Goal: Task Accomplishment & Management: Use online tool/utility

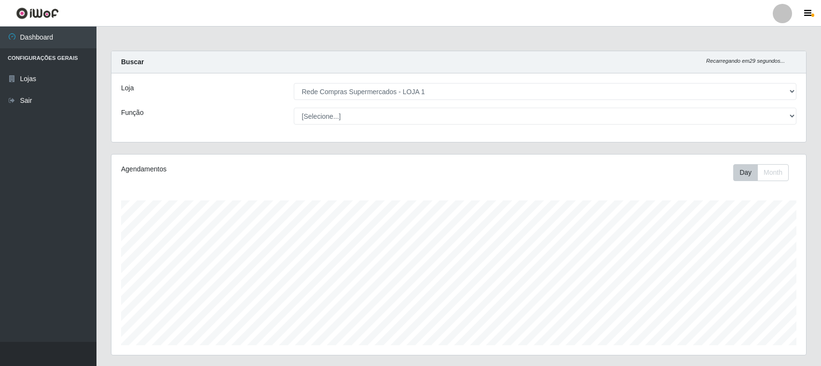
select select "158"
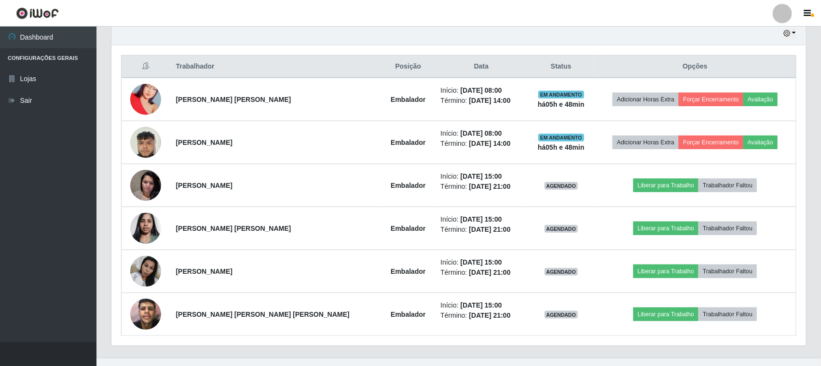
scroll to position [201, 695]
click at [807, 13] on icon "button" at bounding box center [807, 13] width 7 height 9
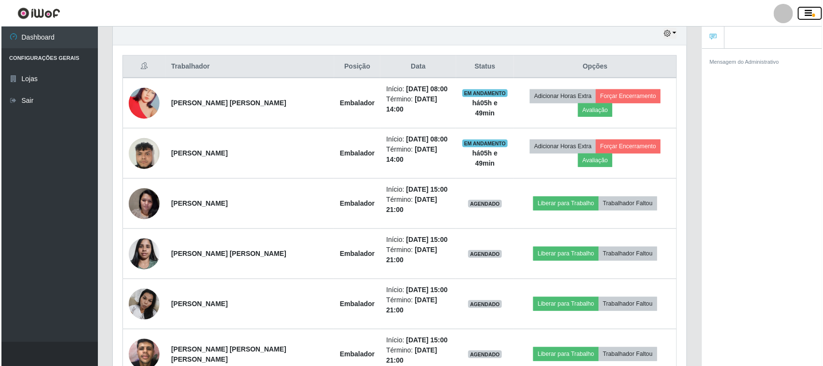
scroll to position [482111, 481737]
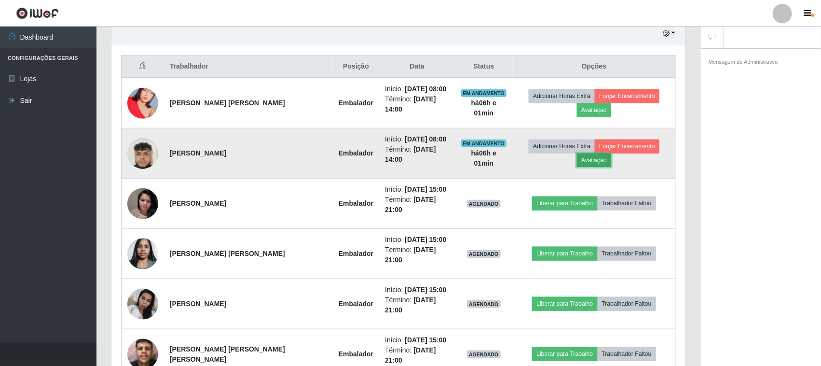
click at [611, 153] on button "Avaliação" at bounding box center [594, 160] width 34 height 14
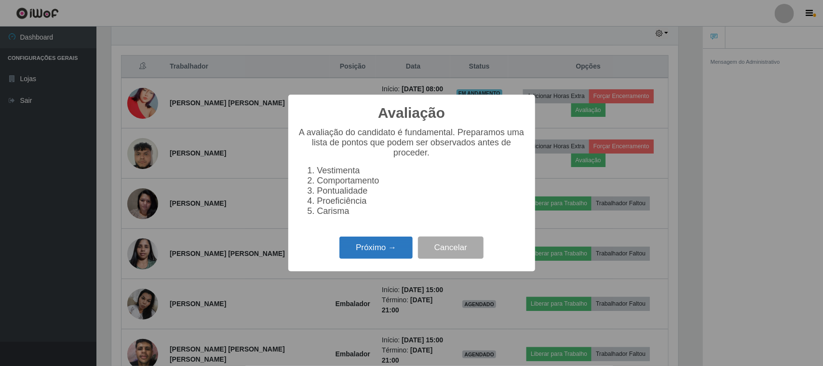
click at [387, 246] on button "Próximo →" at bounding box center [376, 247] width 73 height 23
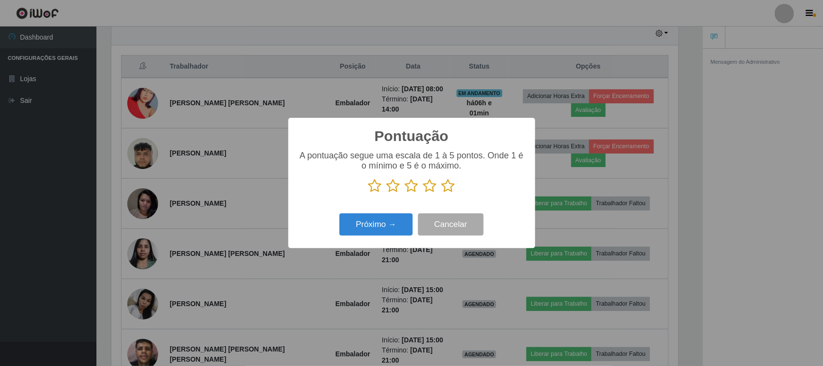
click at [444, 187] on icon at bounding box center [449, 185] width 14 height 14
click at [442, 193] on input "radio" at bounding box center [442, 193] width 0 height 0
click at [397, 216] on button "Próximo →" at bounding box center [376, 224] width 73 height 23
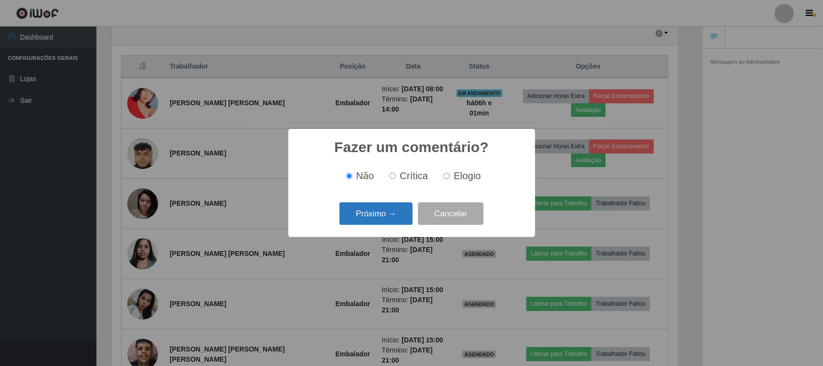
click at [400, 210] on button "Próximo →" at bounding box center [376, 213] width 73 height 23
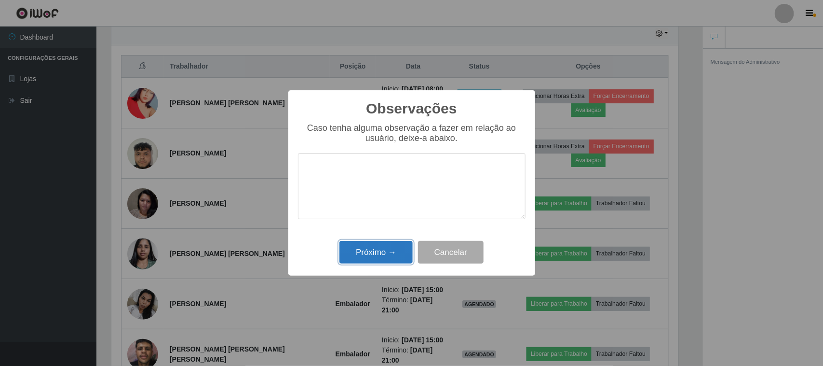
click at [389, 248] on button "Próximo →" at bounding box center [376, 252] width 73 height 23
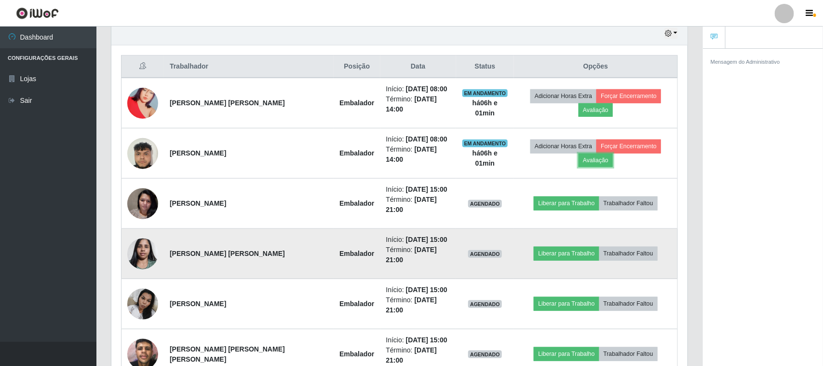
scroll to position [201, 574]
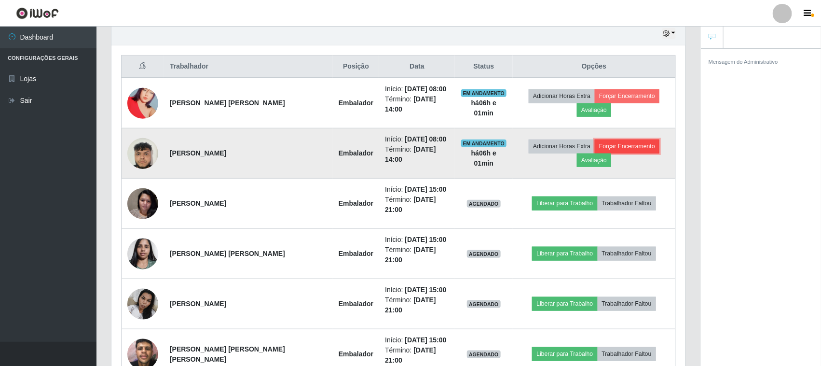
click at [599, 144] on button "Forçar Encerramento" at bounding box center [627, 146] width 65 height 14
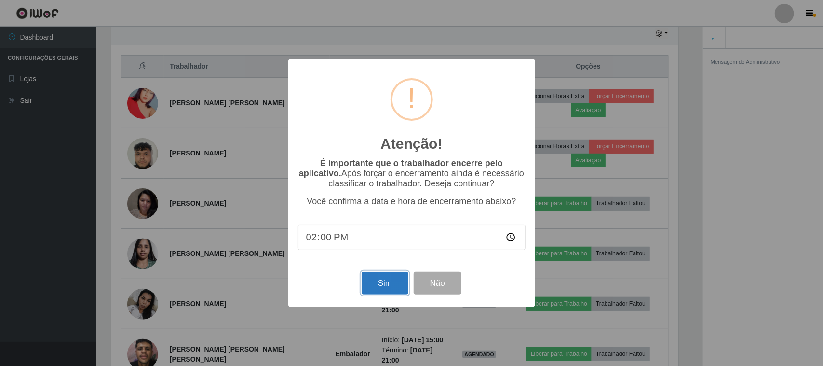
click at [383, 281] on button "Sim" at bounding box center [385, 283] width 47 height 23
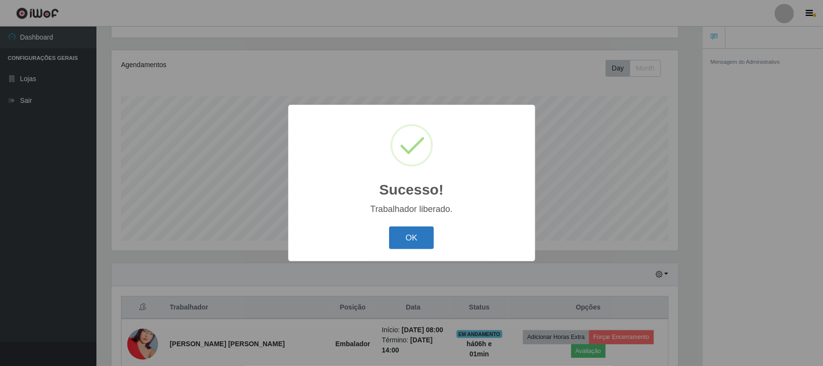
click at [410, 233] on button "OK" at bounding box center [411, 237] width 45 height 23
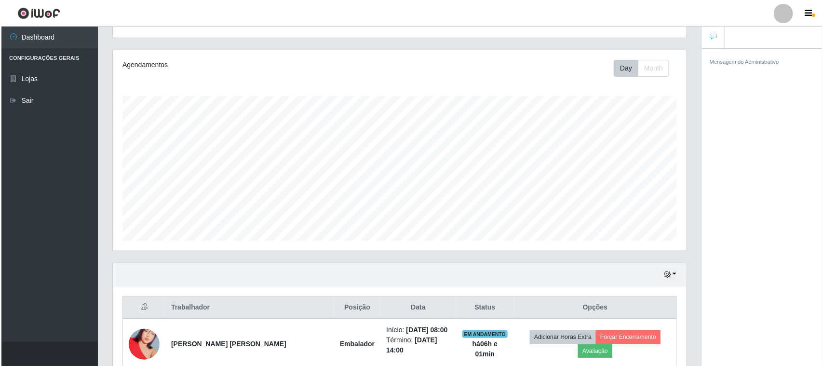
scroll to position [225, 0]
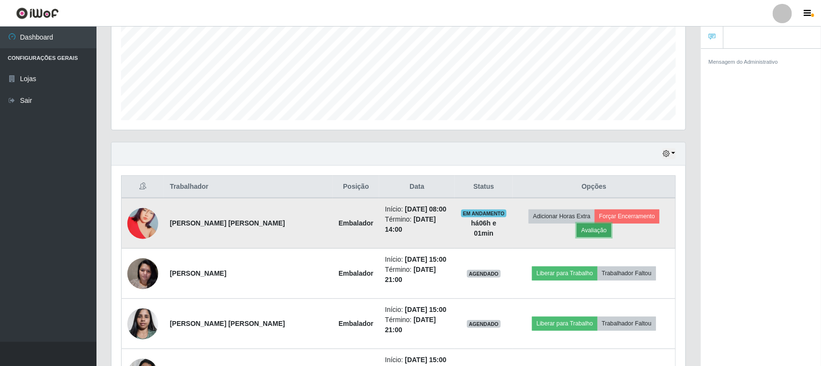
click at [611, 225] on button "Avaliação" at bounding box center [594, 230] width 34 height 14
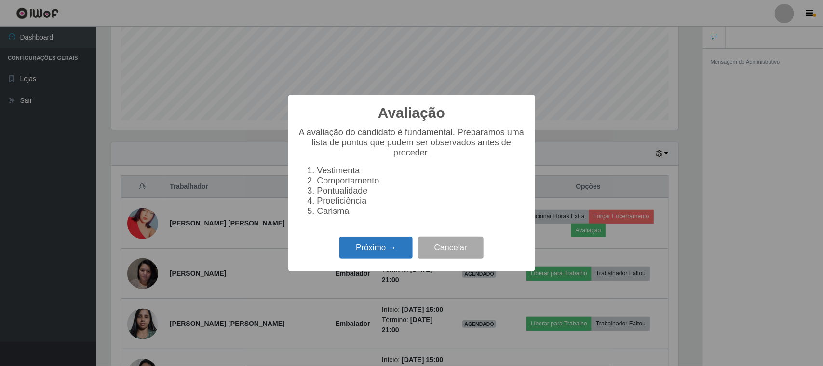
click at [387, 240] on button "Próximo →" at bounding box center [376, 247] width 73 height 23
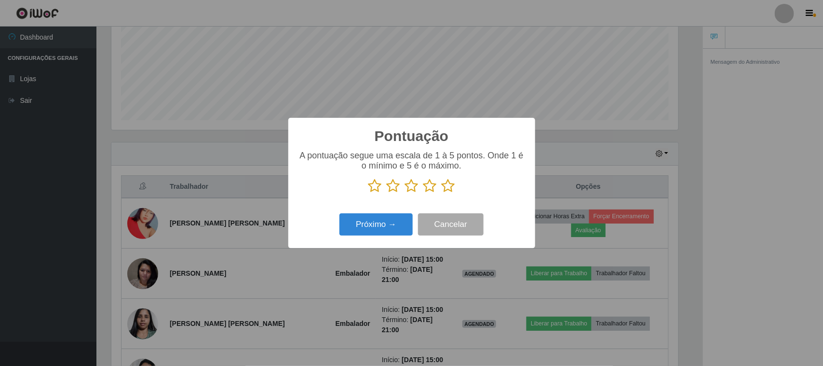
click at [450, 187] on icon at bounding box center [449, 185] width 14 height 14
click at [442, 193] on input "radio" at bounding box center [442, 193] width 0 height 0
click at [385, 229] on button "Próximo →" at bounding box center [376, 224] width 73 height 23
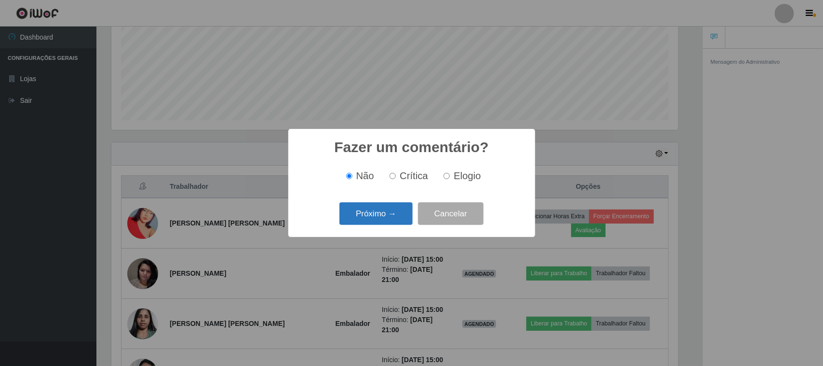
click at [392, 218] on button "Próximo →" at bounding box center [376, 213] width 73 height 23
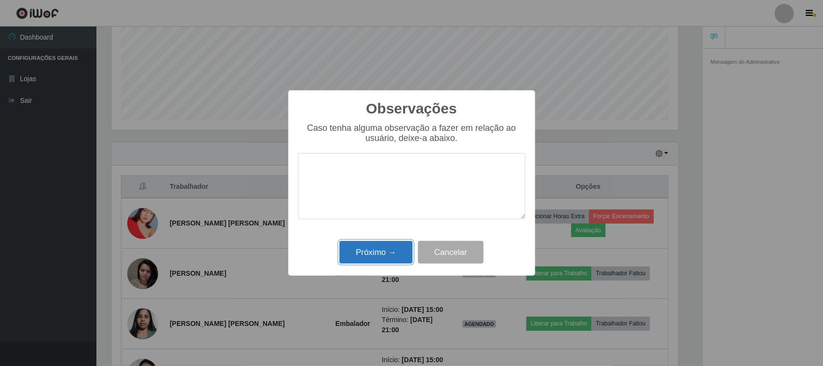
click at [387, 246] on button "Próximo →" at bounding box center [376, 252] width 73 height 23
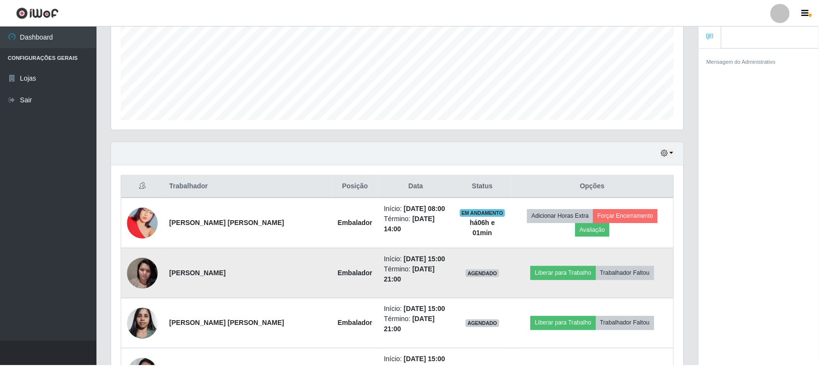
scroll to position [201, 574]
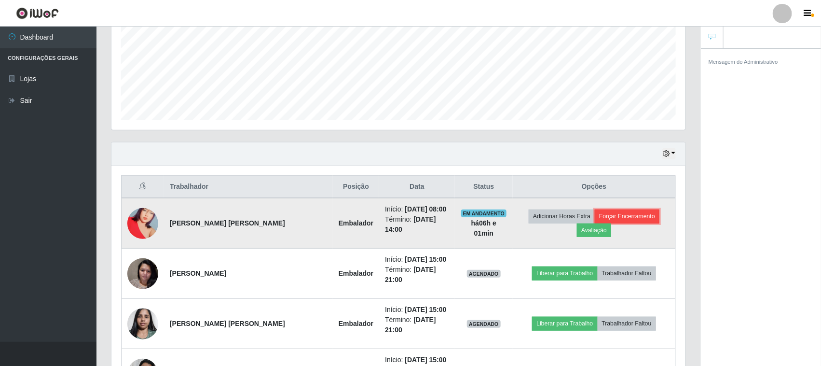
click at [600, 215] on button "Forçar Encerramento" at bounding box center [627, 216] width 65 height 14
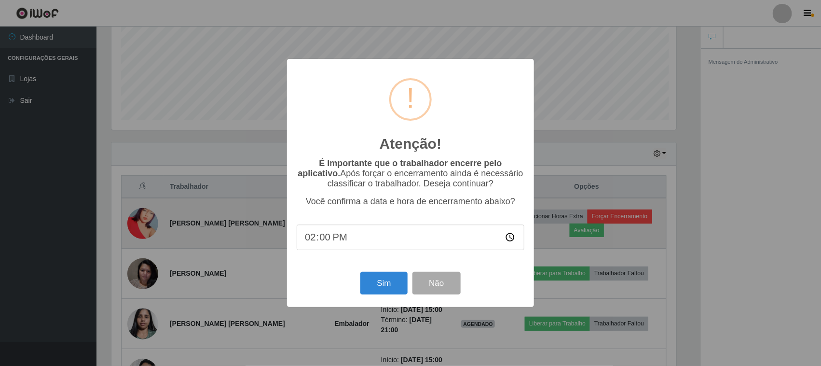
scroll to position [201, 567]
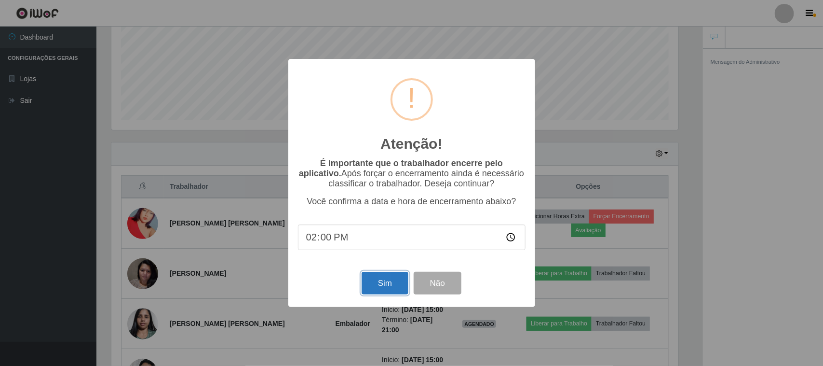
click at [382, 287] on button "Sim" at bounding box center [385, 283] width 47 height 23
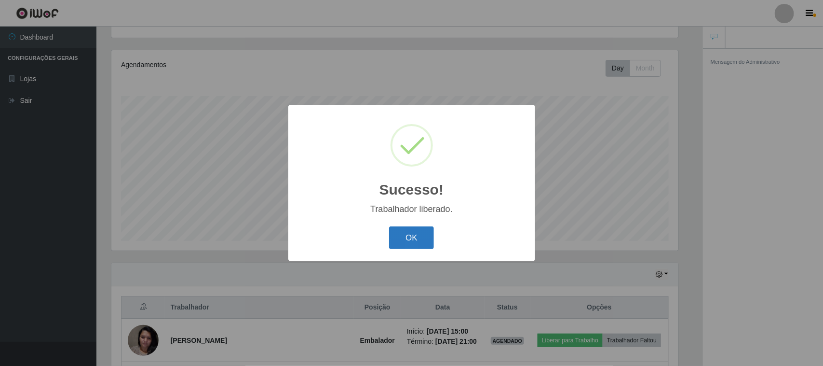
click at [408, 234] on button "OK" at bounding box center [411, 237] width 45 height 23
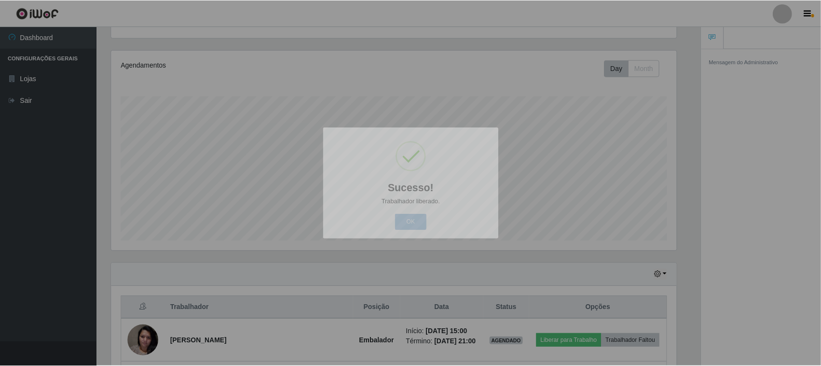
scroll to position [0, 0]
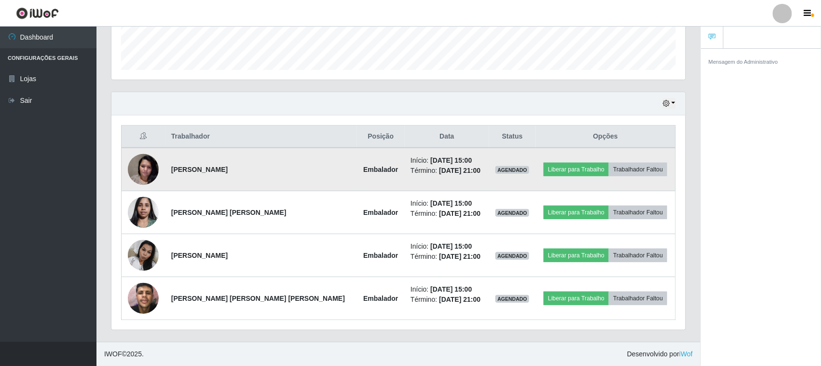
click at [145, 169] on img at bounding box center [143, 169] width 31 height 41
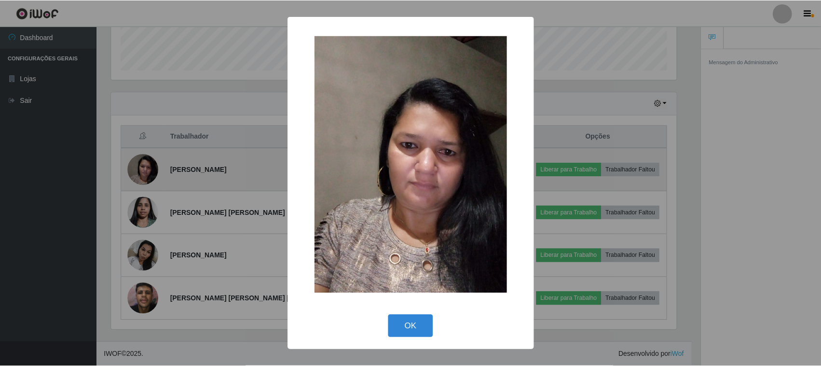
scroll to position [201, 567]
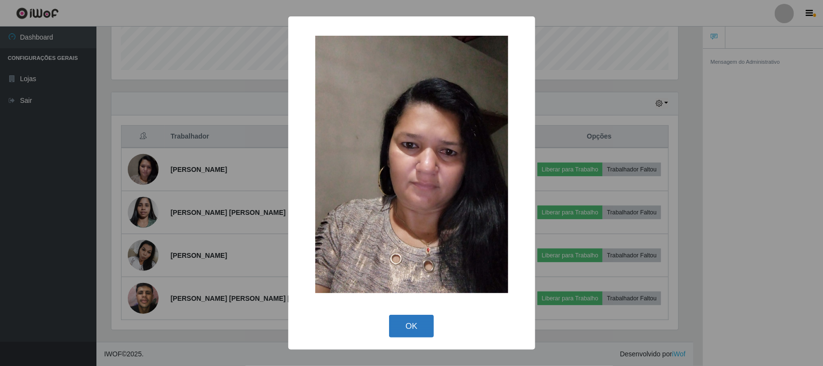
click at [409, 326] on button "OK" at bounding box center [411, 325] width 45 height 23
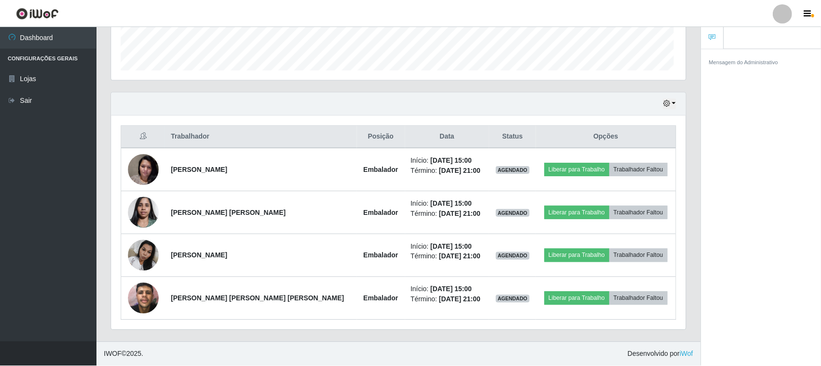
scroll to position [201, 574]
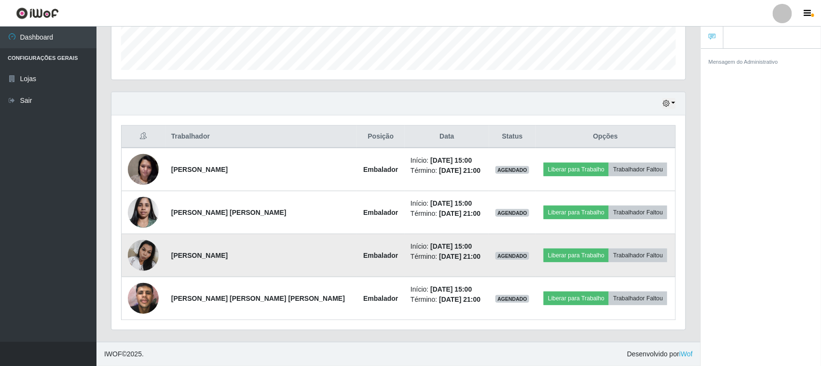
click at [145, 246] on img at bounding box center [143, 254] width 31 height 41
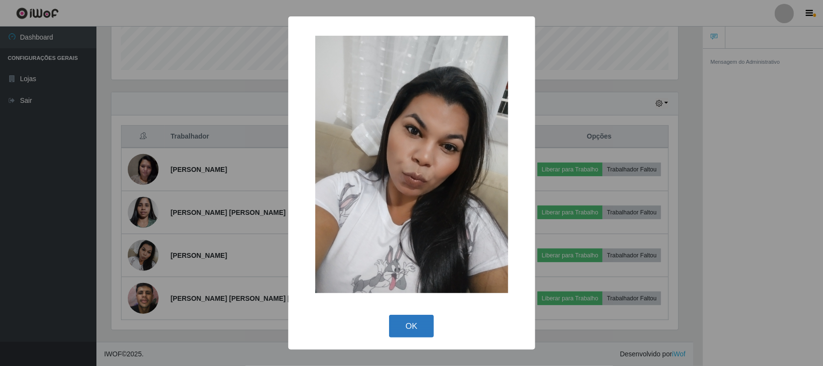
click at [423, 331] on button "OK" at bounding box center [411, 325] width 45 height 23
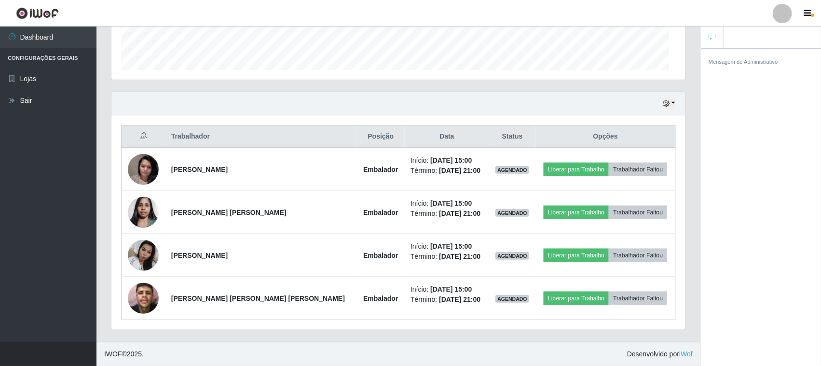
scroll to position [201, 574]
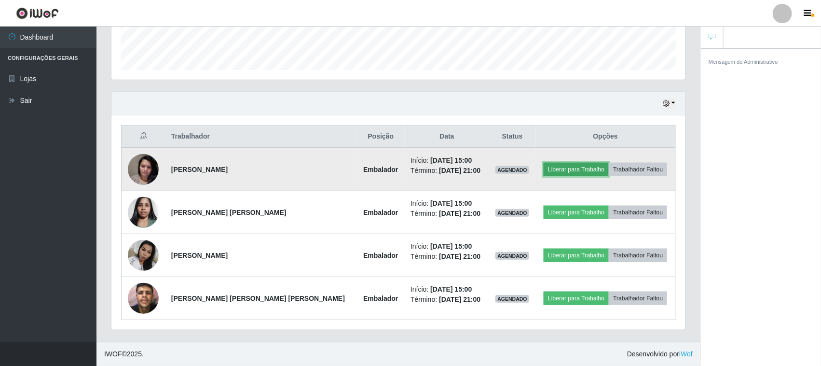
click at [573, 168] on button "Liberar para Trabalho" at bounding box center [576, 170] width 65 height 14
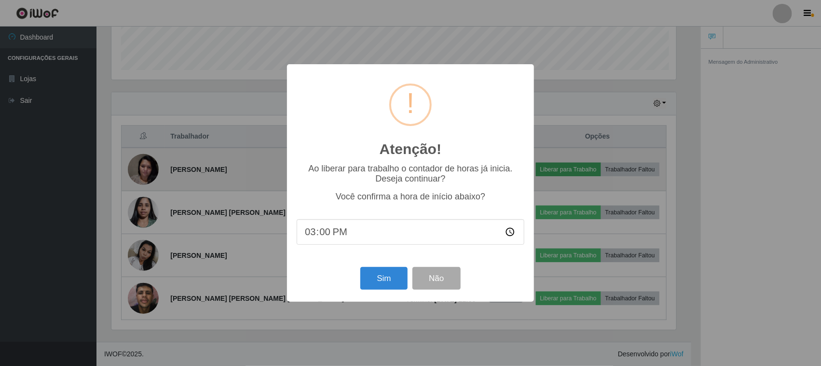
scroll to position [201, 567]
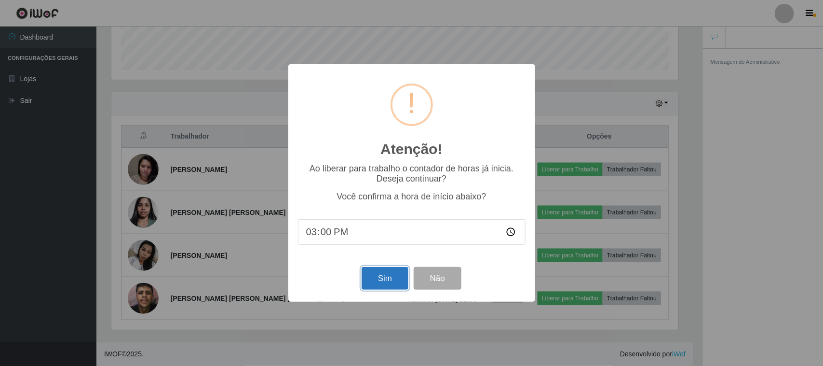
click at [387, 280] on button "Sim" at bounding box center [385, 278] width 47 height 23
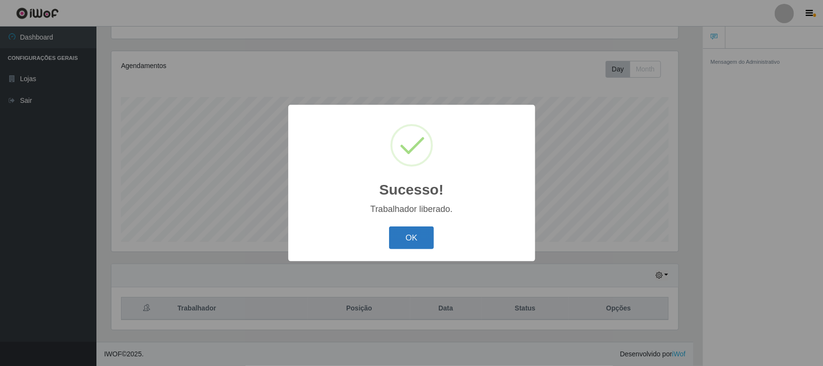
click at [409, 237] on button "OK" at bounding box center [411, 237] width 45 height 23
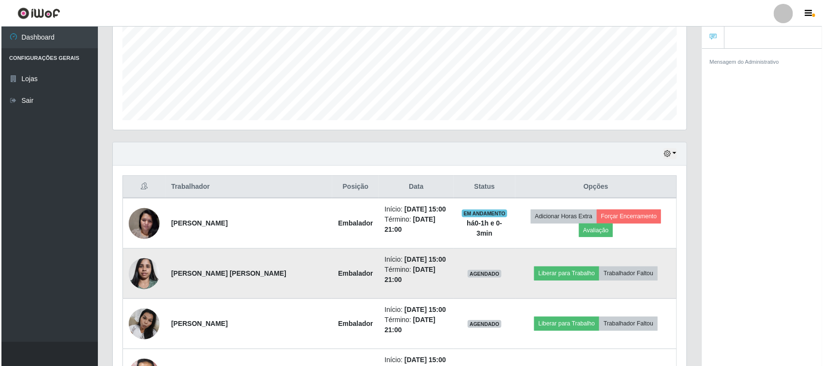
scroll to position [276, 0]
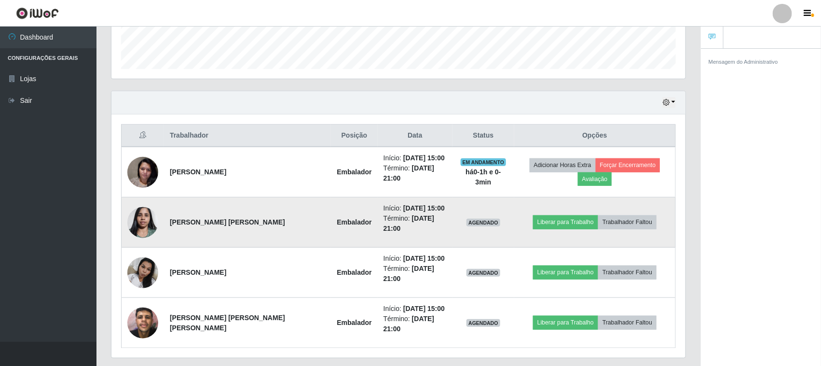
click at [136, 206] on img at bounding box center [142, 222] width 31 height 41
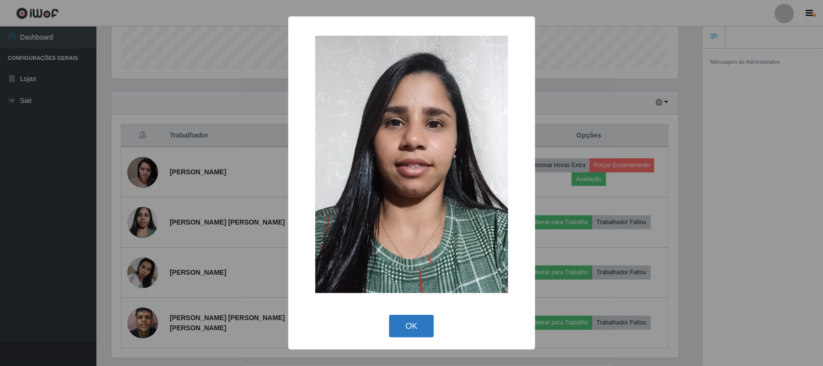
click at [413, 317] on button "OK" at bounding box center [411, 325] width 45 height 23
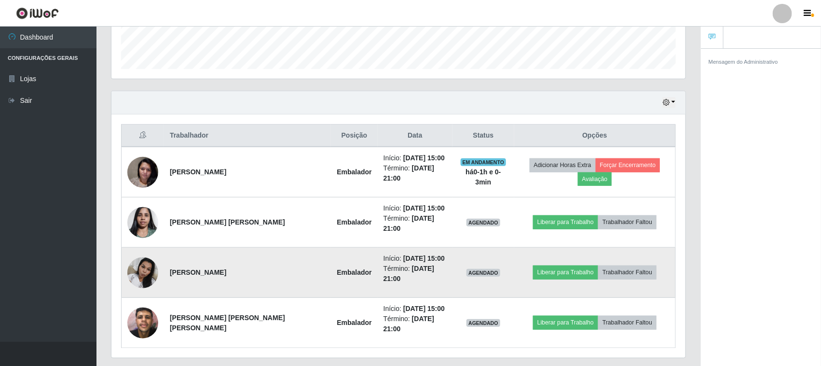
scroll to position [201, 574]
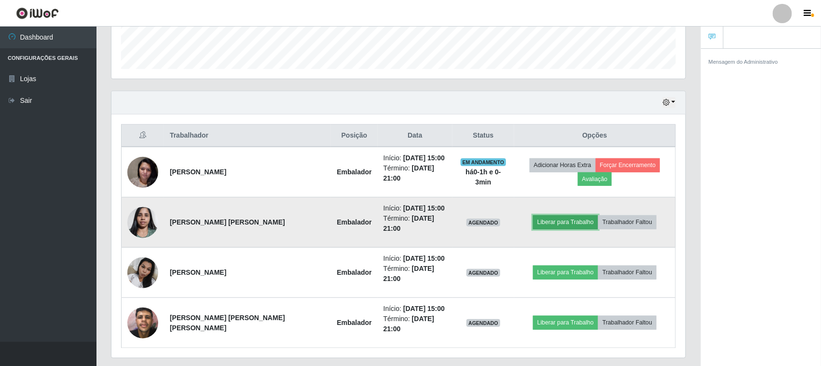
click at [558, 215] on button "Liberar para Trabalho" at bounding box center [565, 222] width 65 height 14
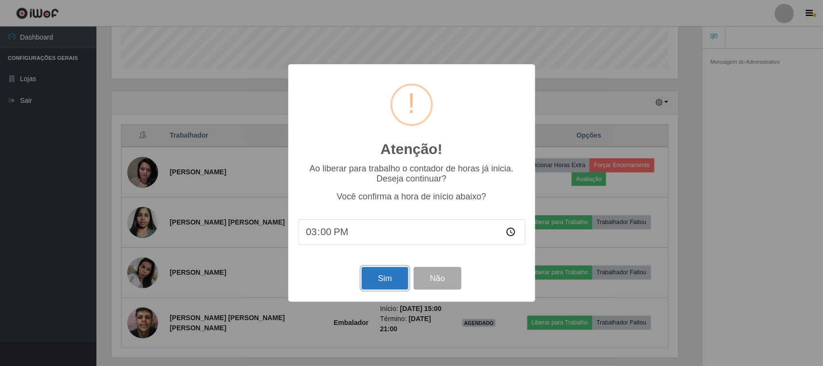
click at [383, 276] on button "Sim" at bounding box center [385, 278] width 47 height 23
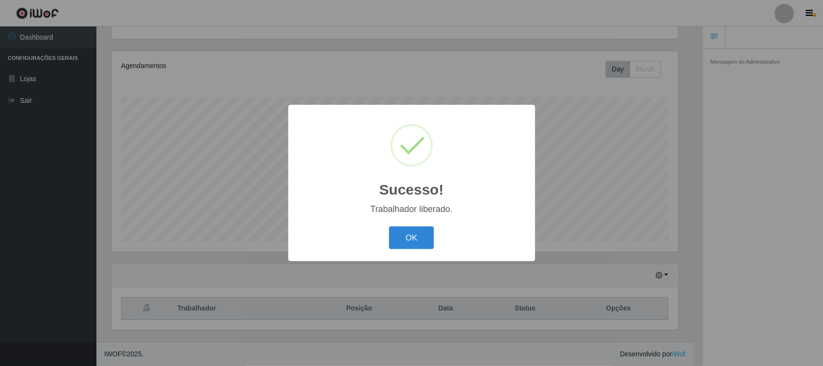
click at [546, 298] on div "Sucesso! × Trabalhador liberado. OK Cancel" at bounding box center [411, 183] width 823 height 366
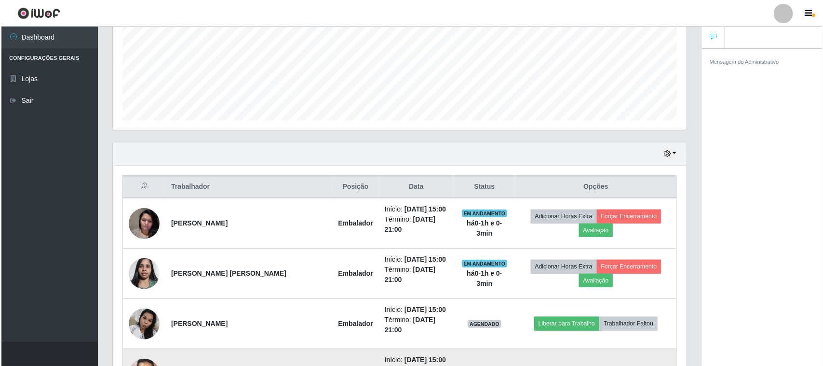
scroll to position [276, 0]
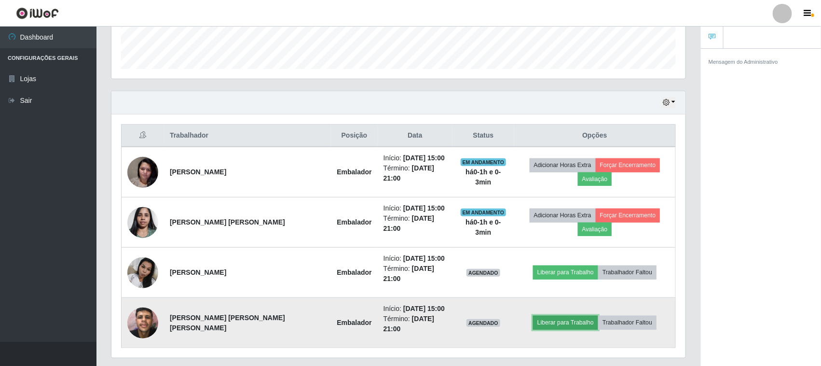
click at [541, 315] on button "Liberar para Trabalho" at bounding box center [565, 322] width 65 height 14
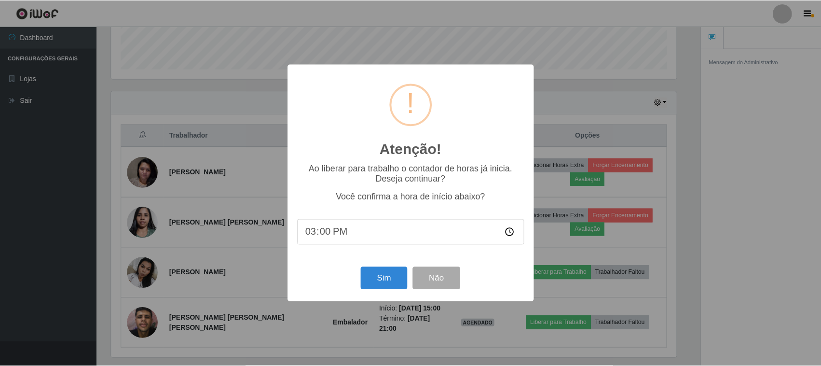
scroll to position [201, 567]
click at [382, 273] on button "Sim" at bounding box center [385, 278] width 47 height 23
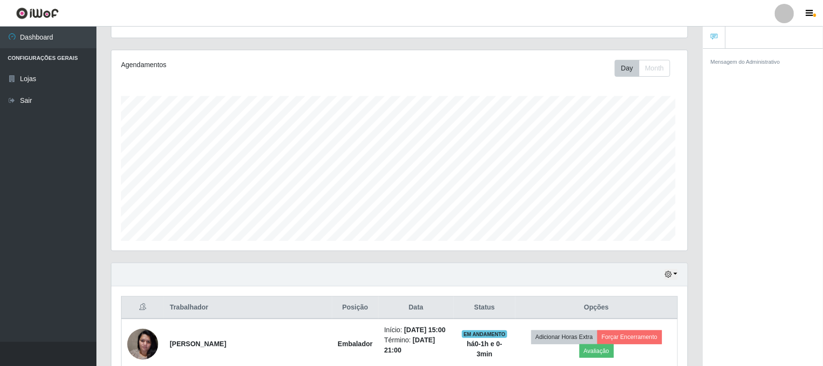
scroll to position [482111, 481743]
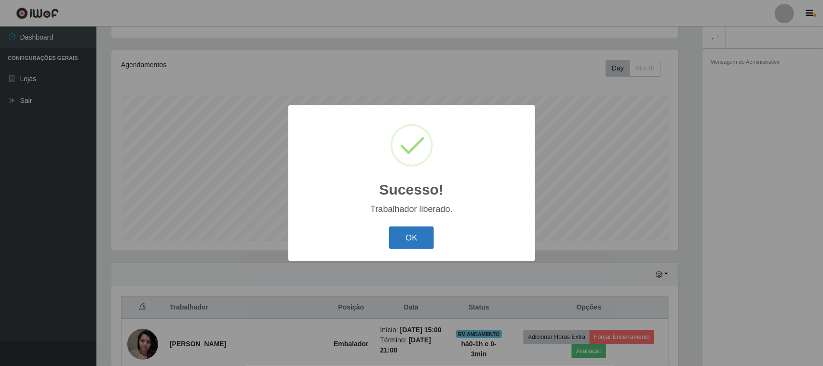
click at [410, 239] on button "OK" at bounding box center [411, 237] width 45 height 23
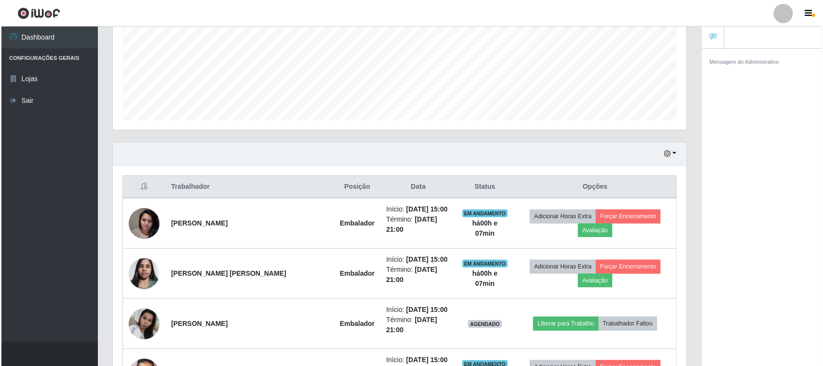
scroll to position [276, 0]
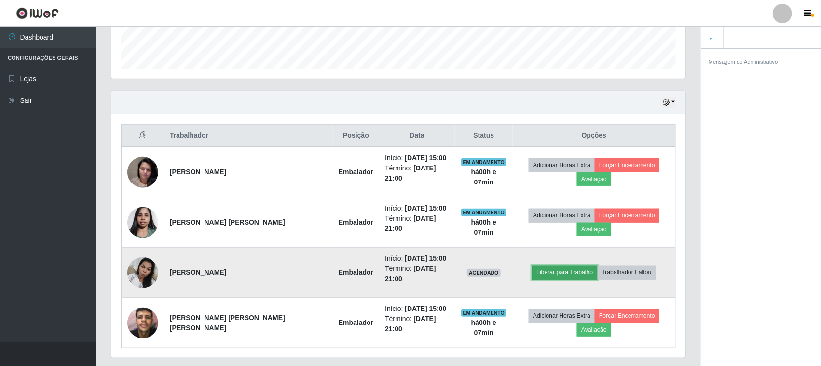
click at [558, 265] on button "Liberar para Trabalho" at bounding box center [564, 272] width 65 height 14
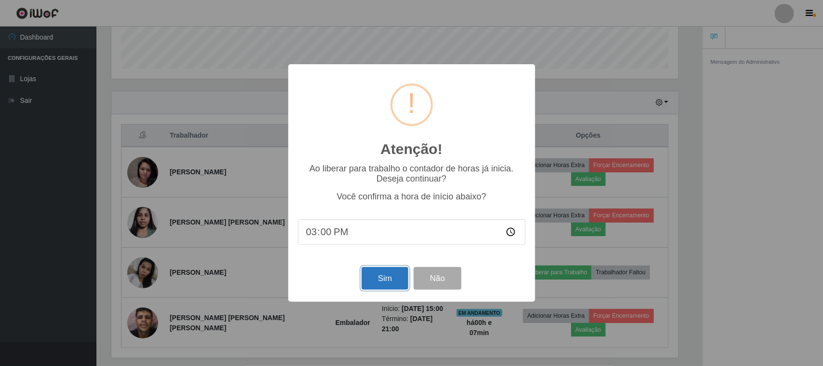
click at [398, 285] on button "Sim" at bounding box center [385, 278] width 47 height 23
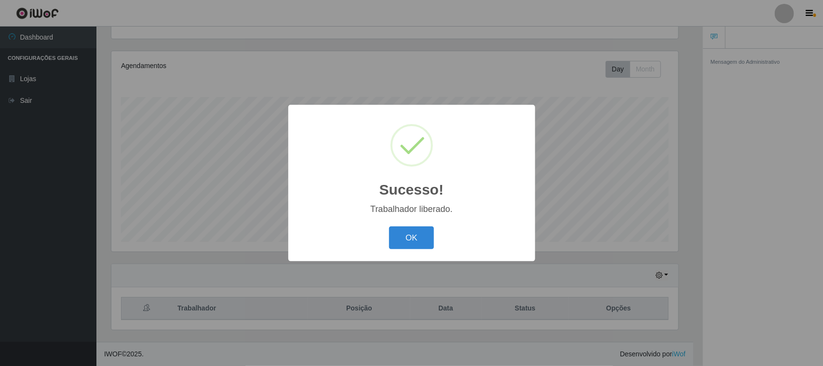
click at [428, 225] on div "OK Cancel" at bounding box center [412, 237] width 228 height 27
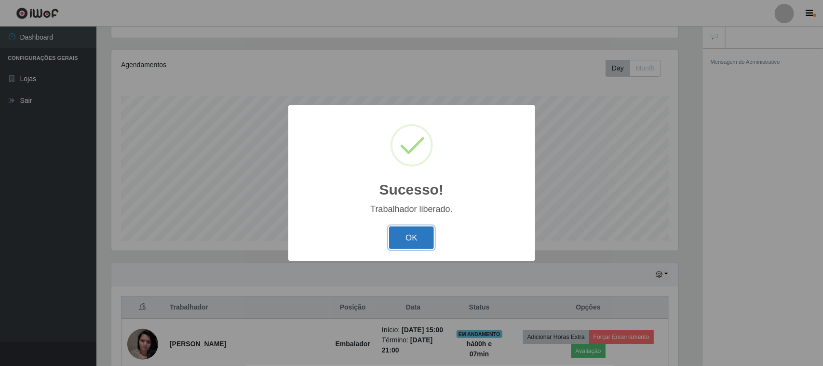
click at [428, 230] on button "OK" at bounding box center [411, 237] width 45 height 23
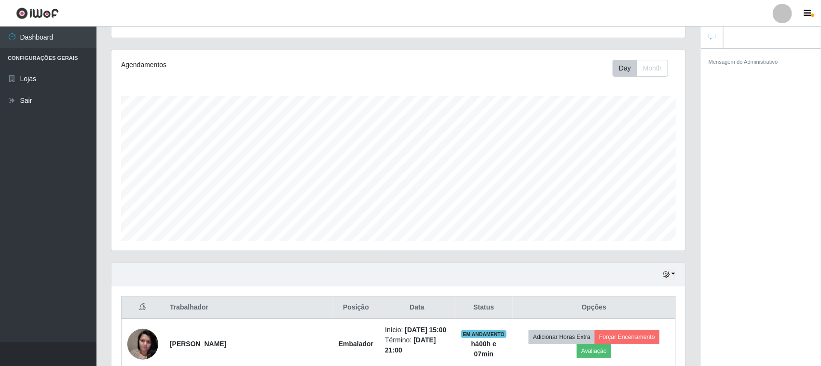
scroll to position [276, 0]
